Goal: Register for event/course

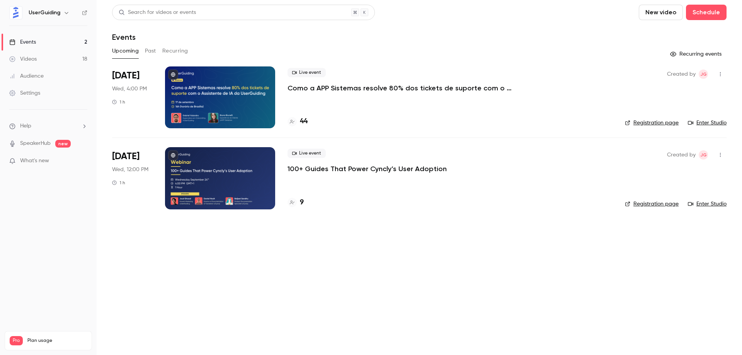
click at [362, 102] on div "Live event Como a APP Sistemas resolve 80% dos tickets de suporte com o Assiste…" at bounding box center [449, 97] width 325 height 62
click at [334, 83] on p "Como a APP Sistemas resolve 80% dos tickets de suporte com o Assistente de IA d…" at bounding box center [403, 87] width 232 height 9
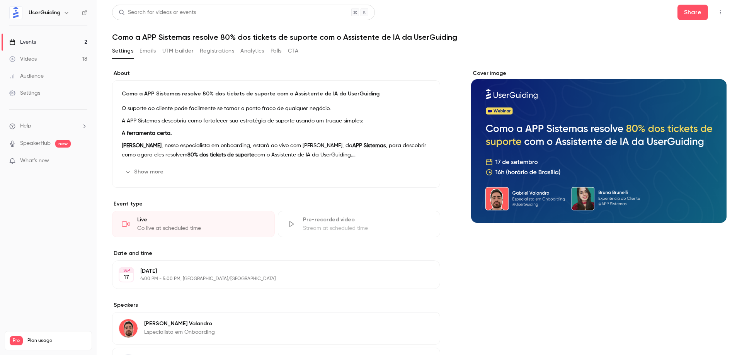
click at [205, 51] on button "Registrations" at bounding box center [217, 51] width 34 height 12
